Goal: Transaction & Acquisition: Purchase product/service

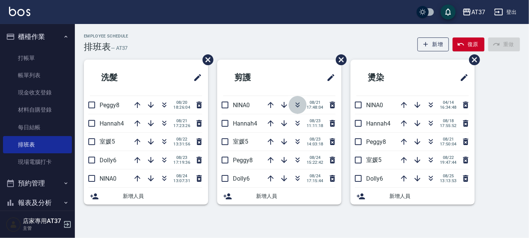
click at [299, 100] on icon "button" at bounding box center [297, 104] width 9 height 9
click at [299, 144] on icon "button" at bounding box center [297, 141] width 9 height 9
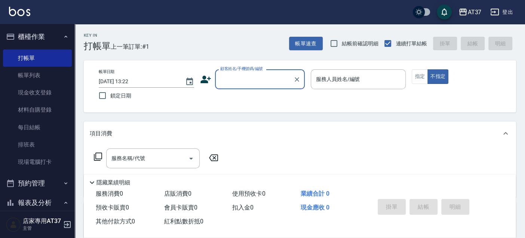
scroll to position [4, 0]
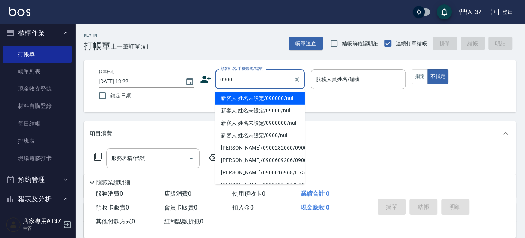
click at [239, 97] on li "新客人 姓名未設定/090000/null" at bounding box center [260, 98] width 90 height 12
type input "新客人 姓名未設定/090000/null"
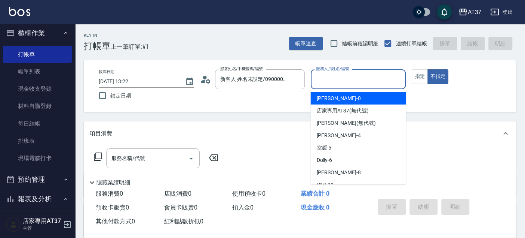
click at [328, 80] on input "服務人員姓名/編號" at bounding box center [358, 79] width 89 height 13
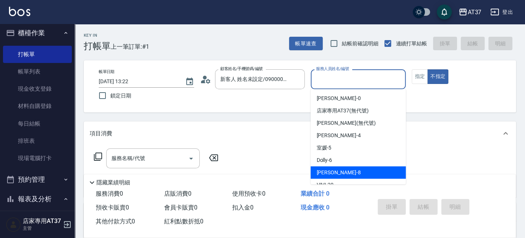
click at [332, 168] on span "Peggy -8" at bounding box center [339, 172] width 44 height 8
type input "Peggy-8"
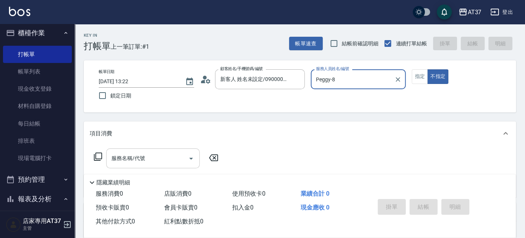
click at [126, 159] on div "服務名稱/代號 服務名稱/代號" at bounding box center [153, 158] width 94 height 20
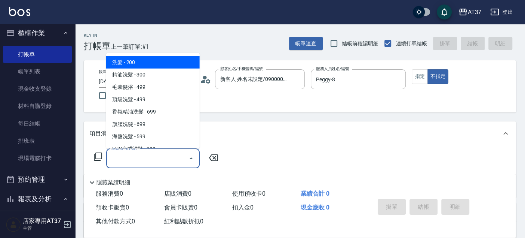
click at [96, 153] on icon at bounding box center [98, 156] width 8 height 8
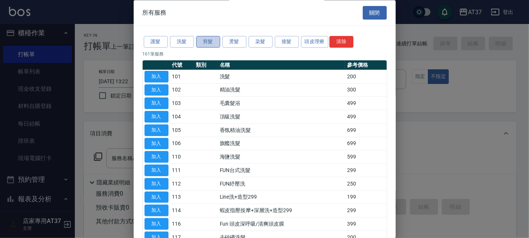
click at [207, 42] on button "剪髮" at bounding box center [208, 42] width 24 height 12
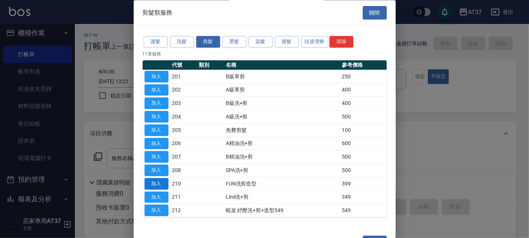
click at [159, 181] on button "加入" at bounding box center [156, 184] width 24 height 12
type input "FUN洗剪造型(210)"
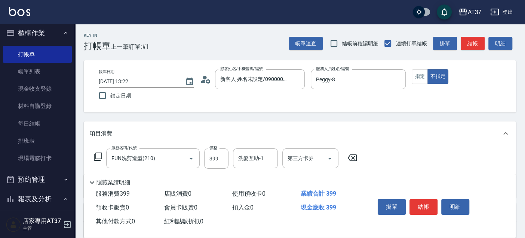
scroll to position [42, 0]
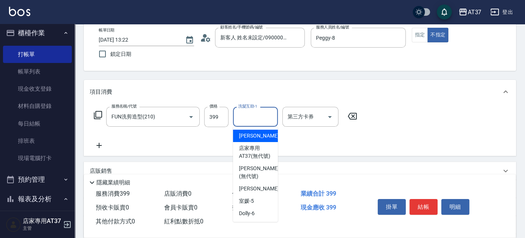
click at [255, 117] on input "洗髮互助-1" at bounding box center [255, 116] width 38 height 13
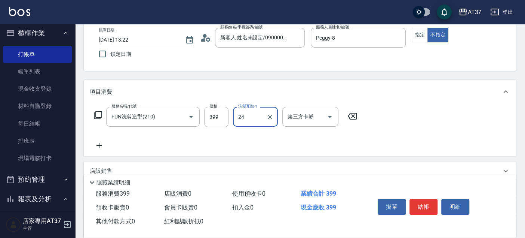
type input "小葉-24"
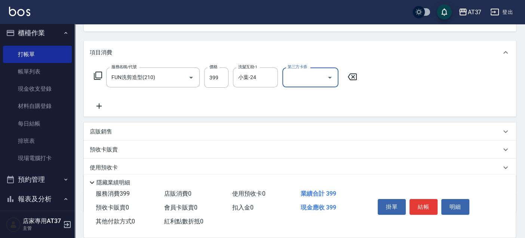
scroll to position [126, 0]
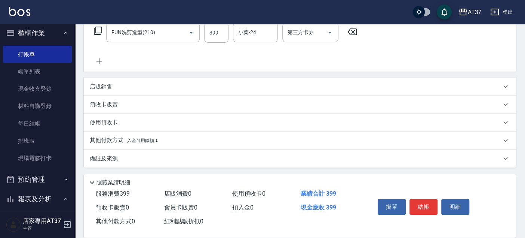
click at [109, 140] on p "其他付款方式 入金可用餘額: 0" at bounding box center [124, 140] width 69 height 8
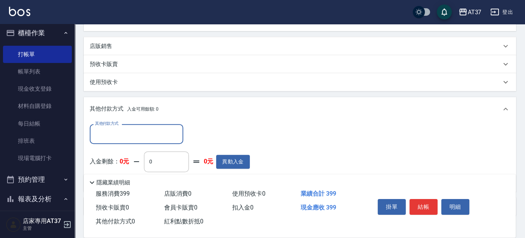
scroll to position [214, 0]
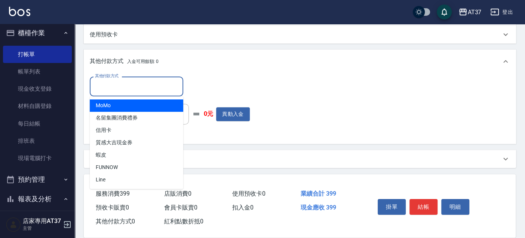
click at [125, 91] on input "其他付款方式" at bounding box center [136, 86] width 87 height 13
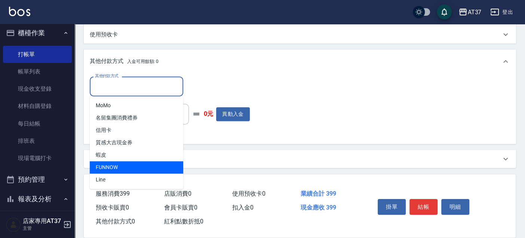
click at [124, 162] on span "FUNNOW" at bounding box center [137, 167] width 94 height 12
type input "FUNNOW"
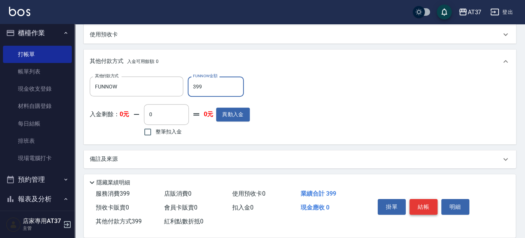
type input "399"
click at [433, 205] on button "結帳" at bounding box center [424, 207] width 28 height 16
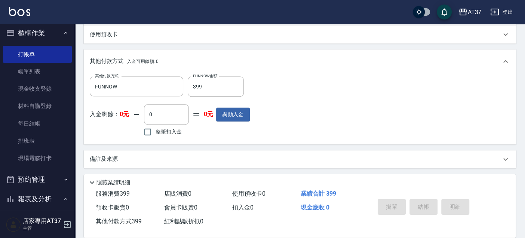
type input "[DATE] 15:13"
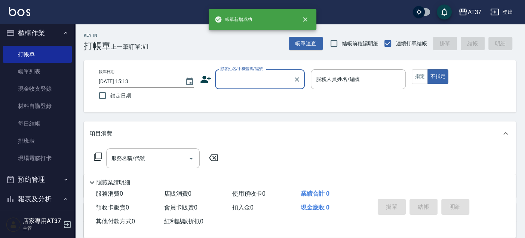
scroll to position [0, 0]
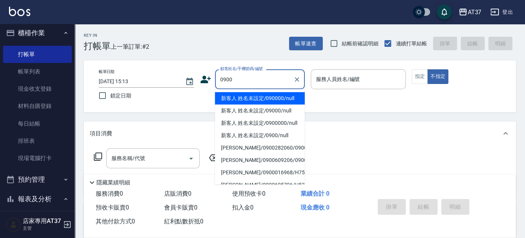
click at [257, 94] on li "新客人 姓名未設定/090000/null" at bounding box center [260, 98] width 90 height 12
type input "新客人 姓名未設定/090000/null"
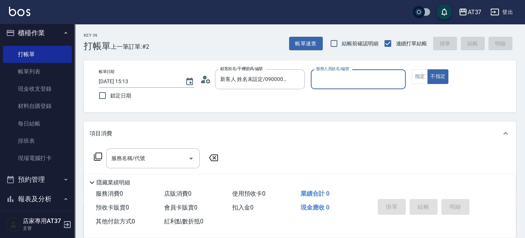
click at [337, 82] on input "服務人員姓名/編號" at bounding box center [358, 79] width 89 height 13
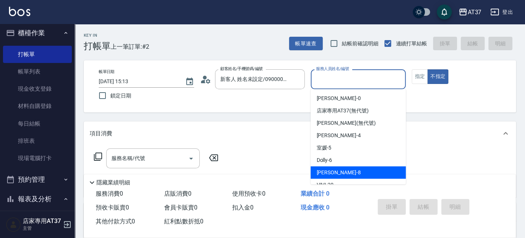
click at [341, 167] on div "Peggy -8" at bounding box center [358, 172] width 95 height 12
type input "Peggy-8"
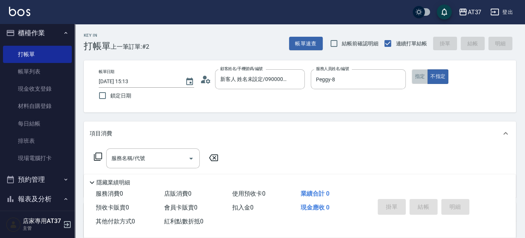
click at [421, 78] on button "指定" at bounding box center [420, 76] width 16 height 15
click at [121, 159] on div "服務名稱/代號 服務名稱/代號" at bounding box center [153, 158] width 94 height 20
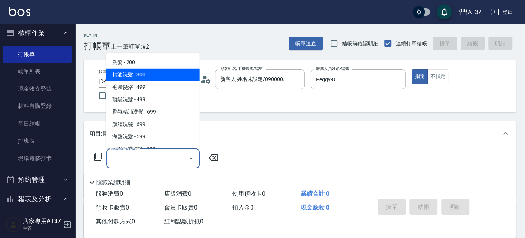
click at [159, 76] on span "精油洗髮 - 300" at bounding box center [153, 74] width 94 height 12
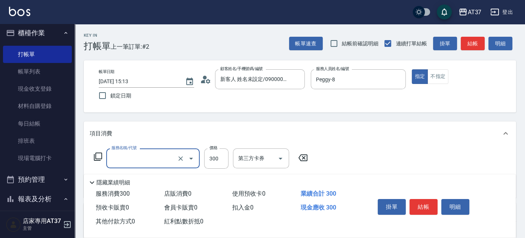
type input "精油洗髮(102)"
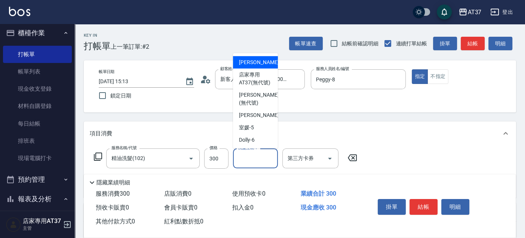
click at [263, 162] on input "洗髮互助-1" at bounding box center [255, 158] width 38 height 13
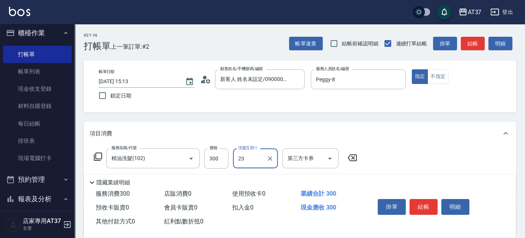
type input "致穎-23"
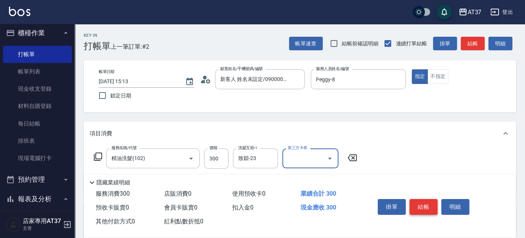
click at [425, 207] on button "結帳" at bounding box center [424, 207] width 28 height 16
